Goal: Task Accomplishment & Management: Manage account settings

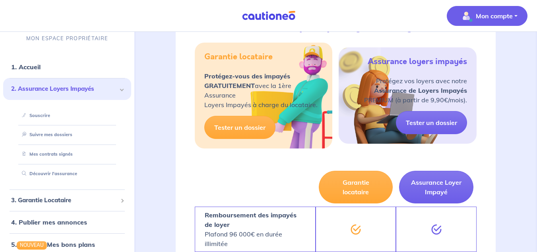
scroll to position [159, 0]
click at [512, 19] on p "Mon compte" at bounding box center [494, 16] width 37 height 10
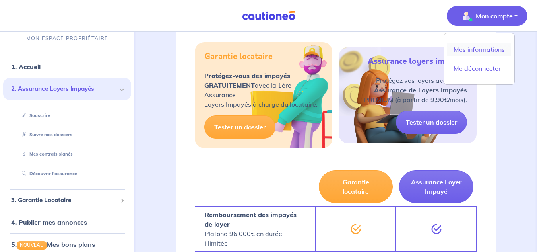
click at [469, 54] on link "Mes informations" at bounding box center [479, 49] width 64 height 13
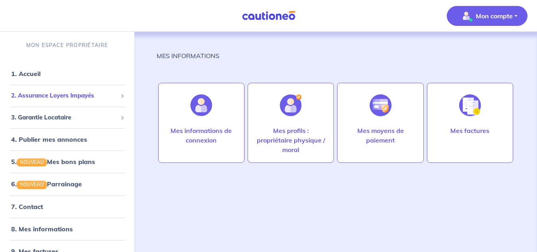
click at [70, 96] on span "2. Assurance Loyers Impayés" at bounding box center [64, 95] width 106 height 9
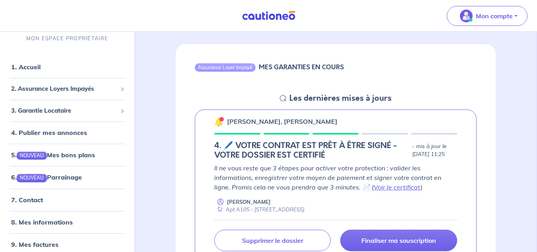
scroll to position [79, 0]
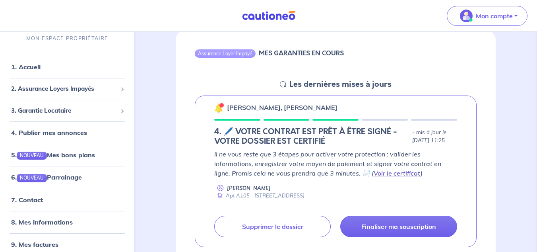
click at [381, 174] on link "Voir le certificat" at bounding box center [397, 173] width 47 height 8
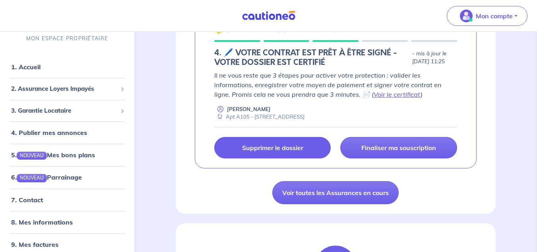
scroll to position [159, 0]
